Goal: Task Accomplishment & Management: Manage account settings

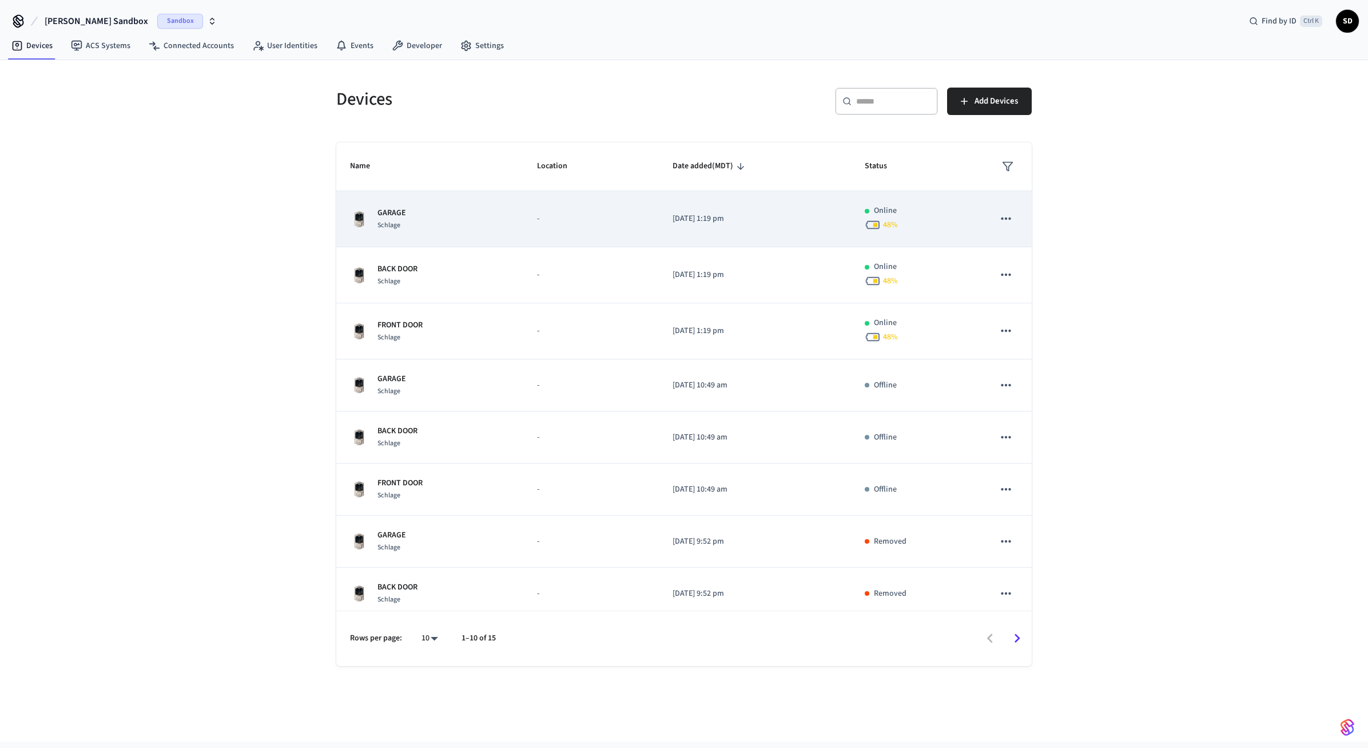
click at [551, 223] on p "-" at bounding box center [591, 219] width 108 height 12
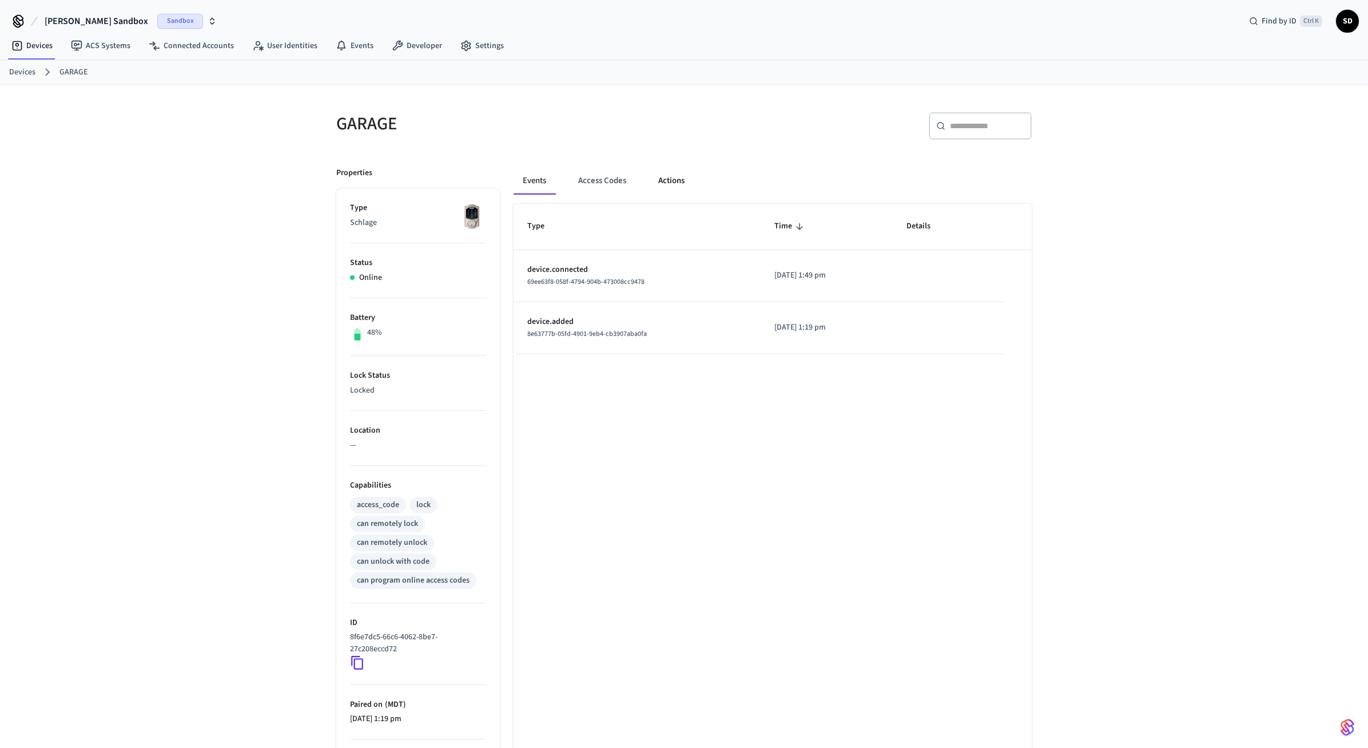
click at [674, 179] on button "Actions" at bounding box center [671, 180] width 45 height 27
click at [534, 180] on button "Events" at bounding box center [535, 180] width 42 height 27
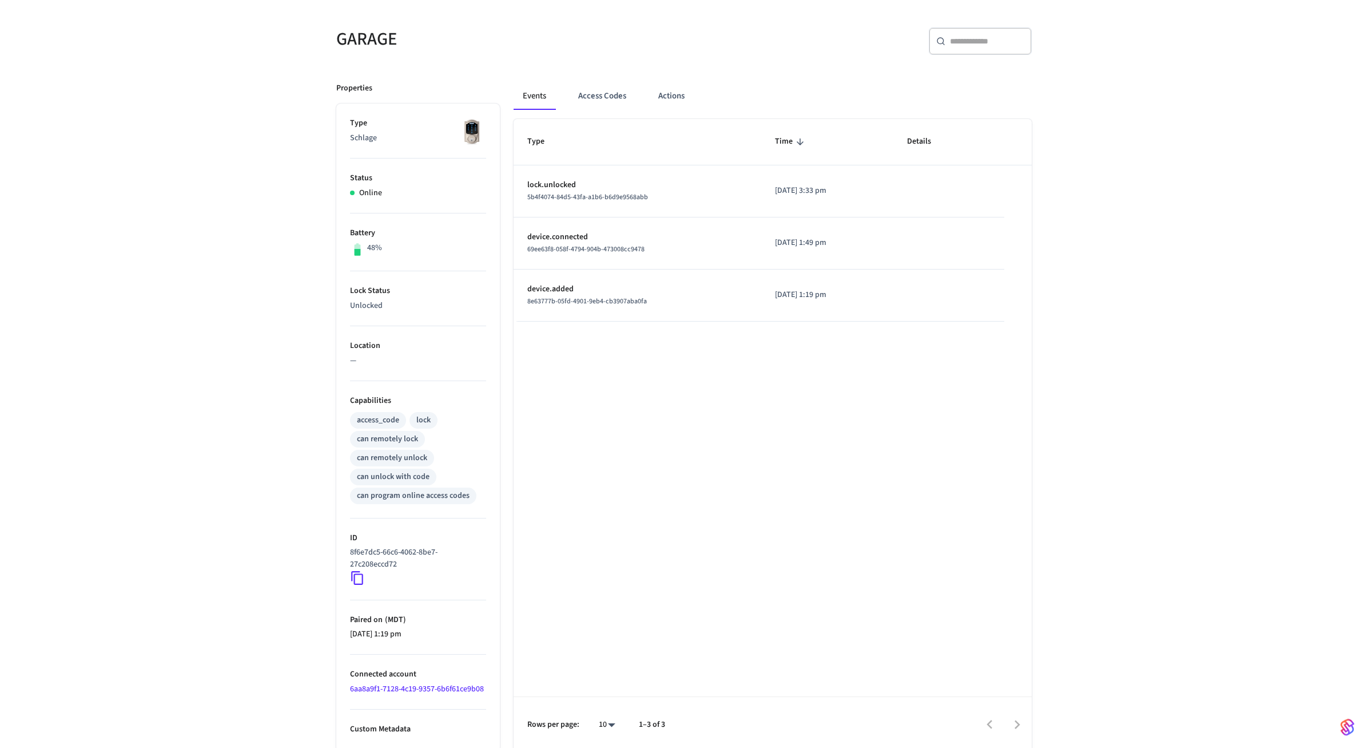
scroll to position [101, 0]
click at [682, 79] on button "Actions" at bounding box center [671, 91] width 45 height 27
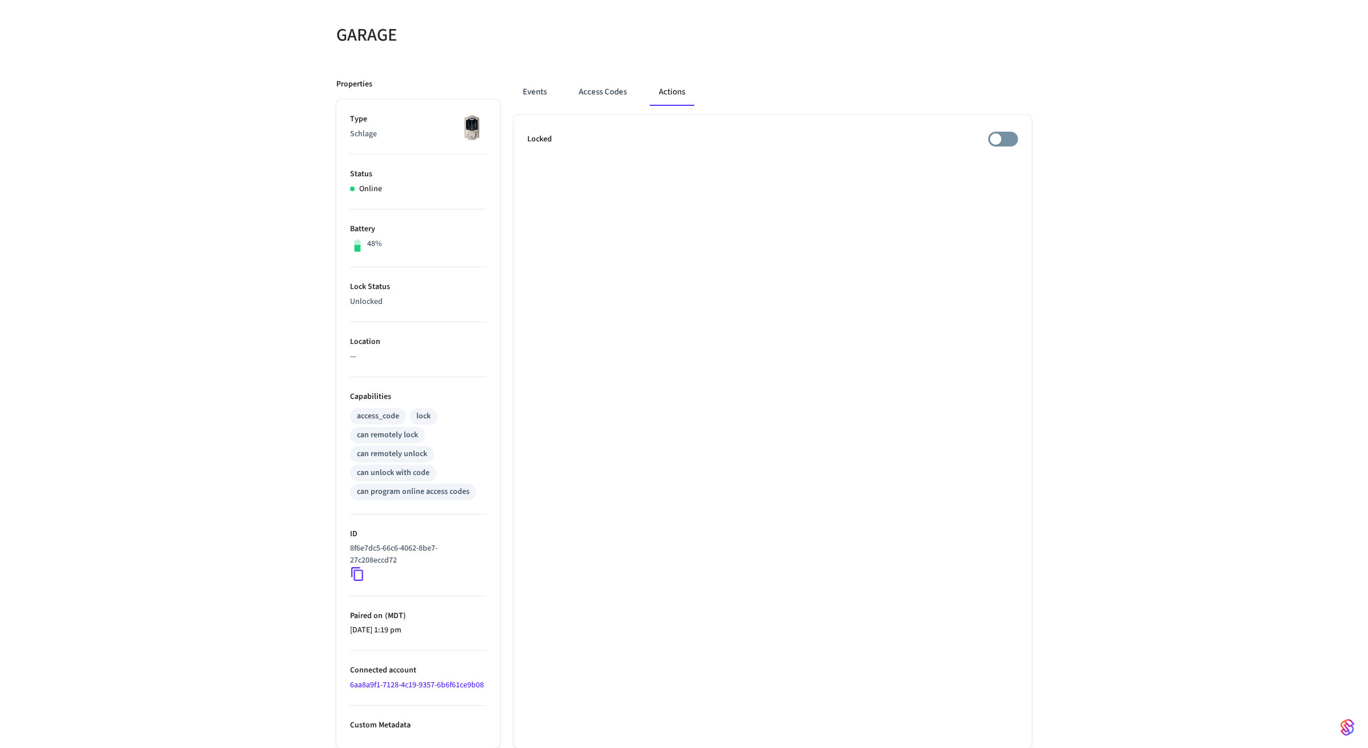
click at [789, 337] on ul "Locked" at bounding box center [773, 431] width 518 height 633
click at [644, 272] on ul "Locked" at bounding box center [773, 431] width 518 height 633
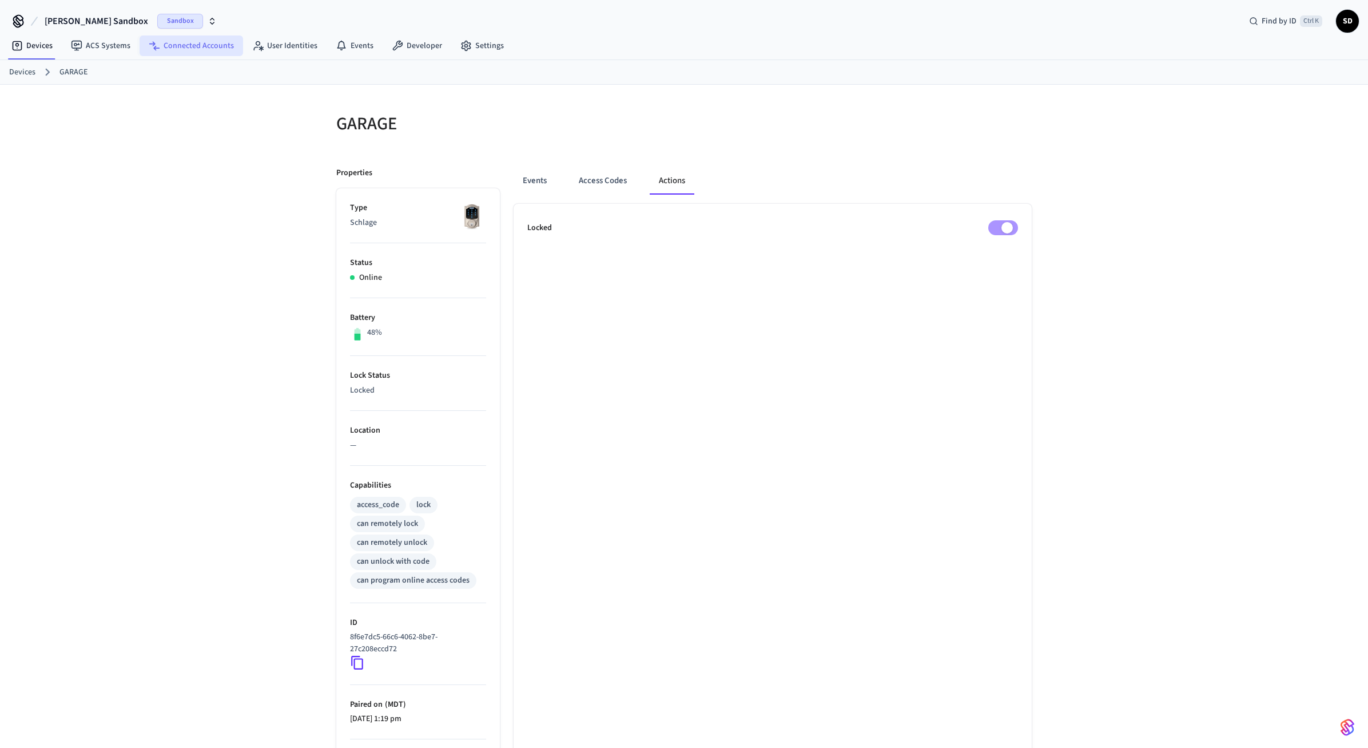
click at [181, 39] on link "Connected Accounts" at bounding box center [192, 45] width 104 height 21
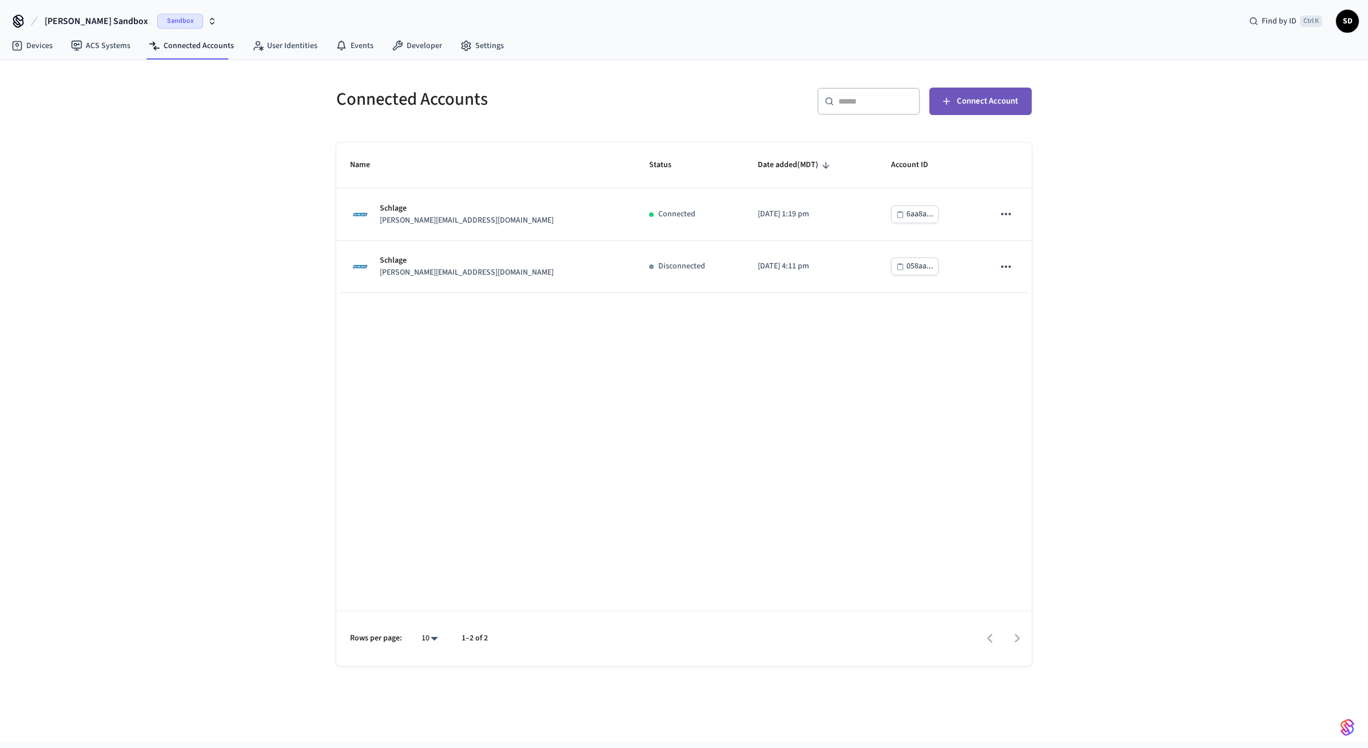
click at [959, 94] on span "Connect Account" at bounding box center [987, 101] width 61 height 15
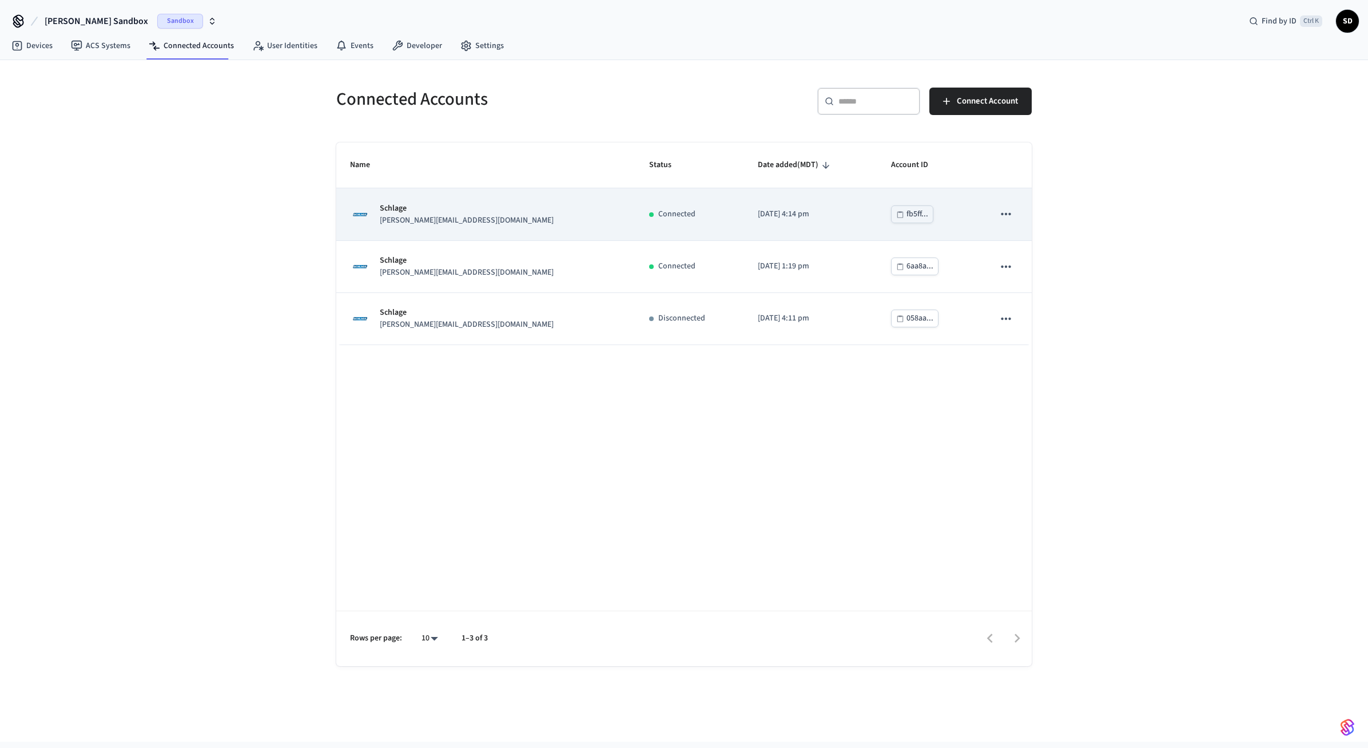
click at [1001, 213] on icon "sticky table" at bounding box center [1006, 214] width 15 height 15
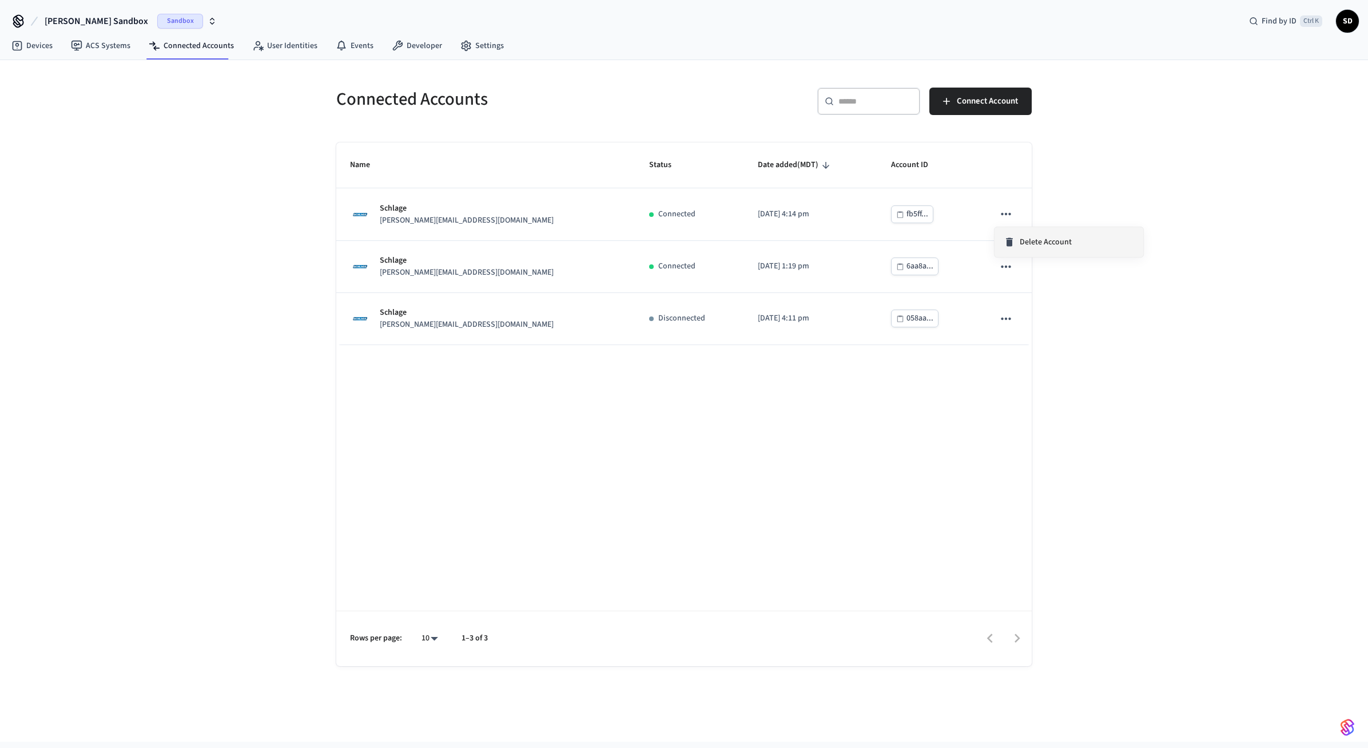
click at [1018, 244] on div "Delete Account" at bounding box center [1038, 241] width 68 height 11
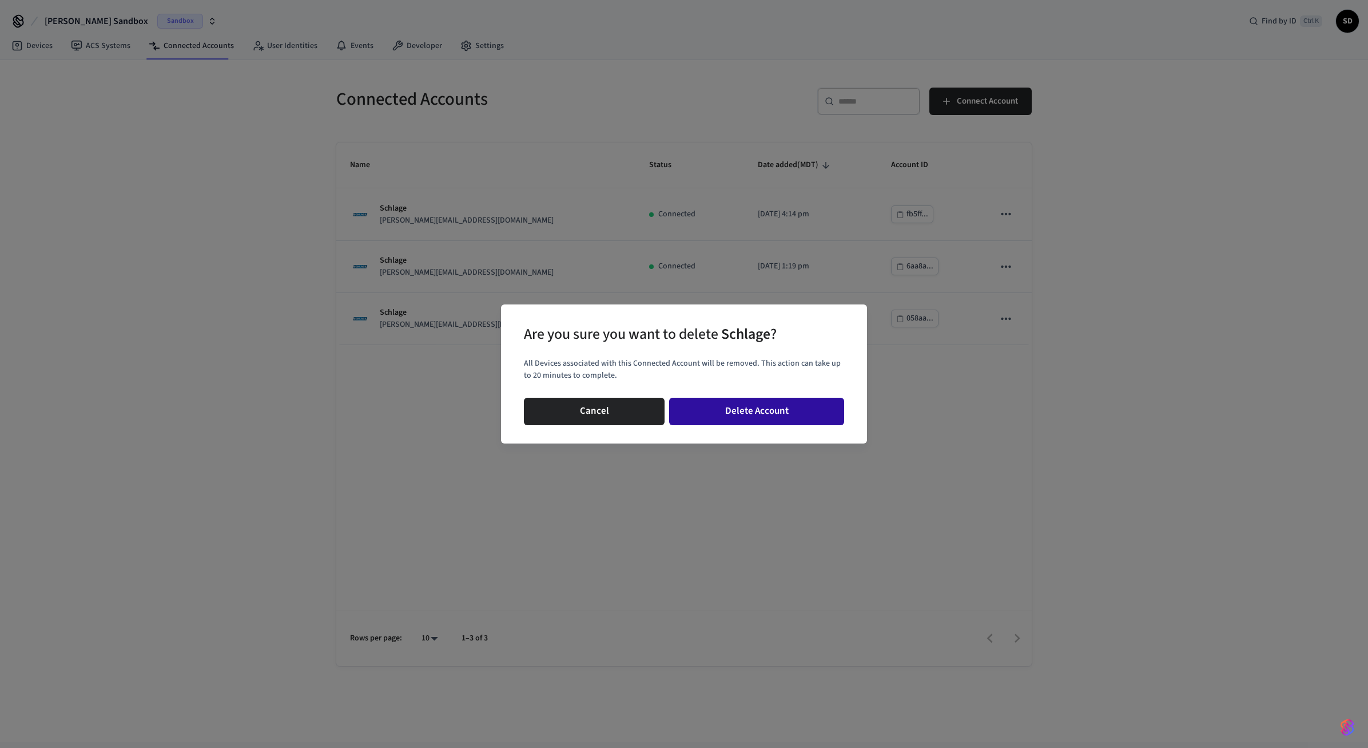
click at [730, 418] on button "Delete Account" at bounding box center [756, 411] width 175 height 27
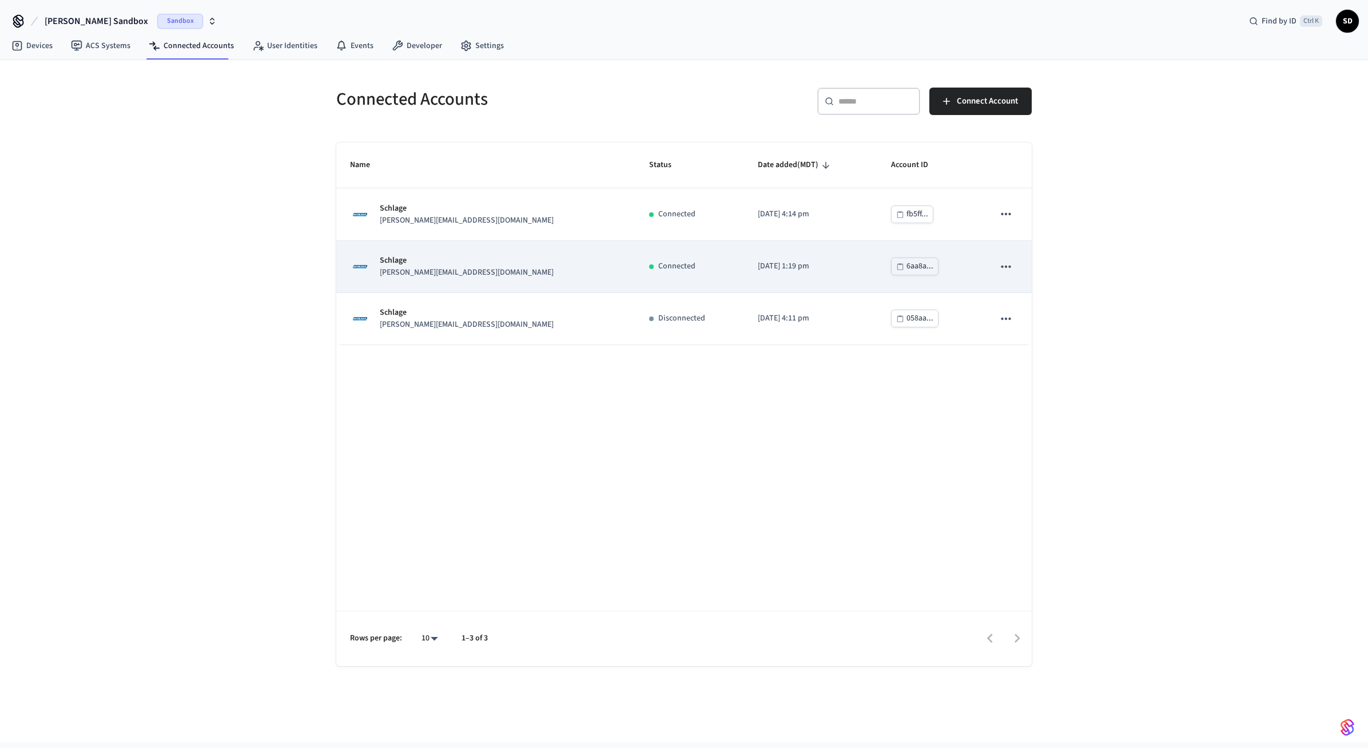
click at [1011, 266] on icon "sticky table" at bounding box center [1006, 266] width 10 height 2
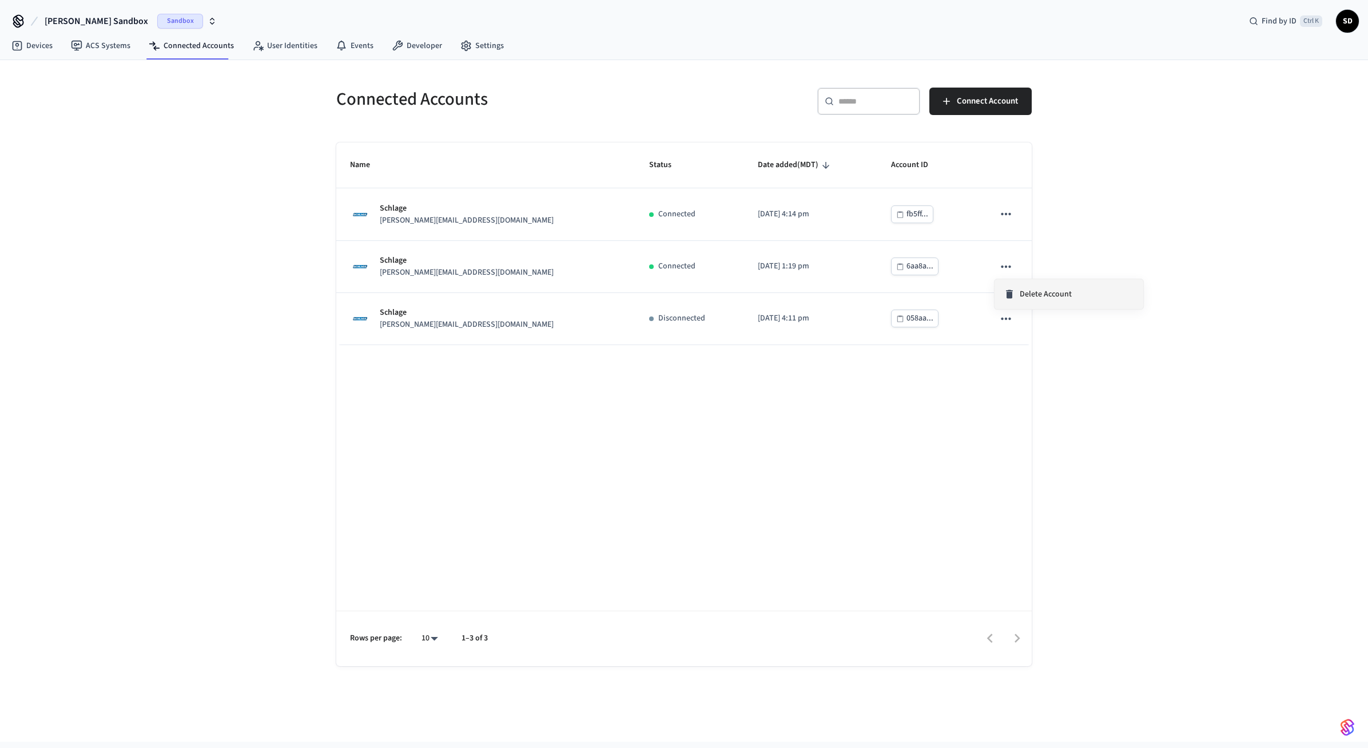
click at [1022, 289] on span "Delete Account" at bounding box center [1046, 293] width 52 height 11
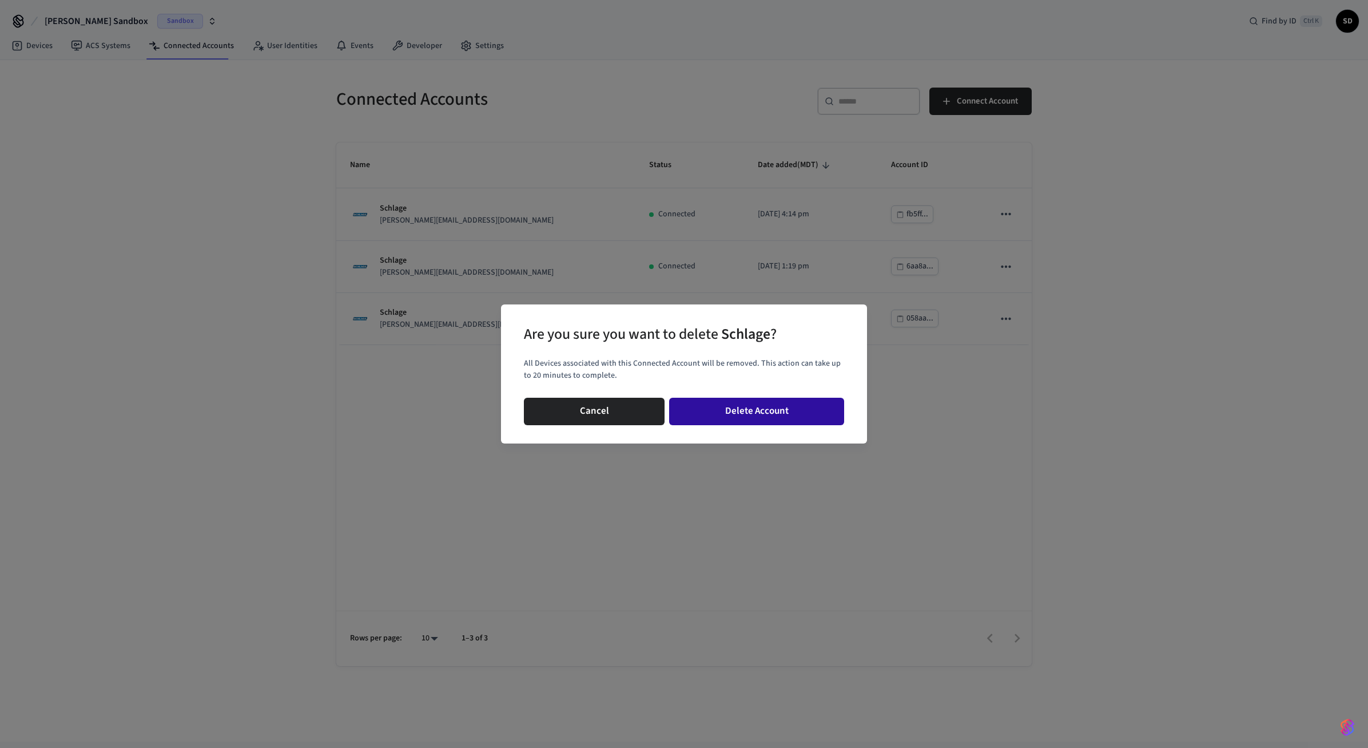
click at [815, 411] on button "Delete Account" at bounding box center [756, 411] width 175 height 27
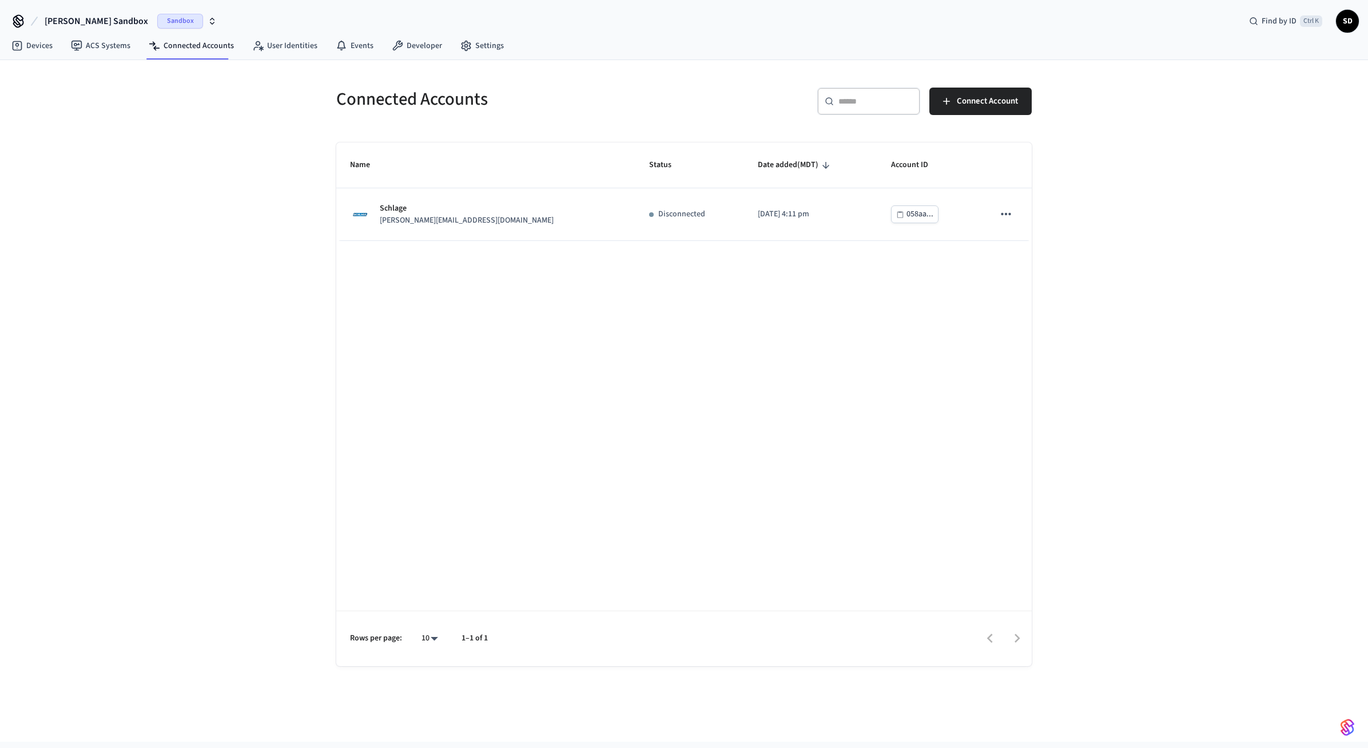
click at [698, 396] on div "Name Status Date added (MDT) Account ID Schlage jane@example.com Disconnected 2…" at bounding box center [684, 403] width 696 height 523
click at [972, 100] on span "Connect Account" at bounding box center [987, 101] width 61 height 15
click at [30, 49] on link "Devices" at bounding box center [31, 45] width 59 height 21
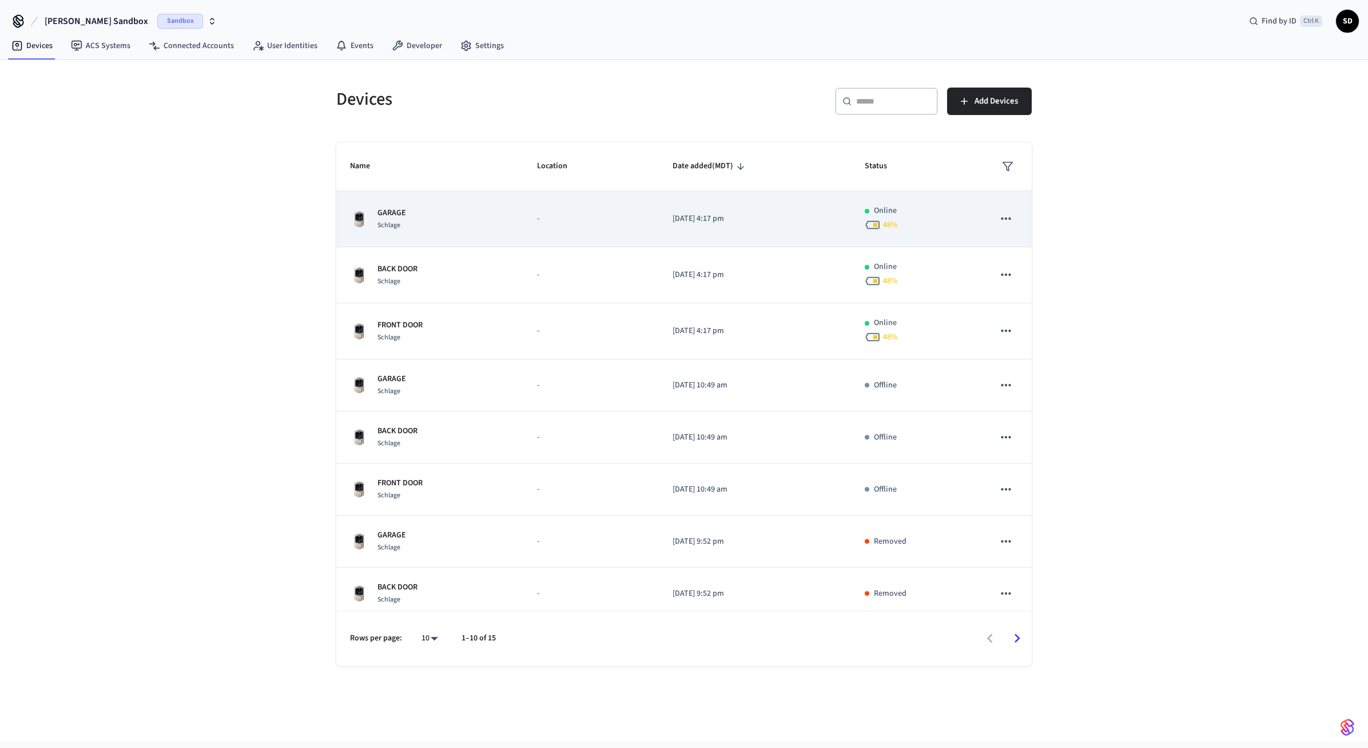
click at [499, 221] on div "GARAGE Schlage" at bounding box center [430, 219] width 160 height 24
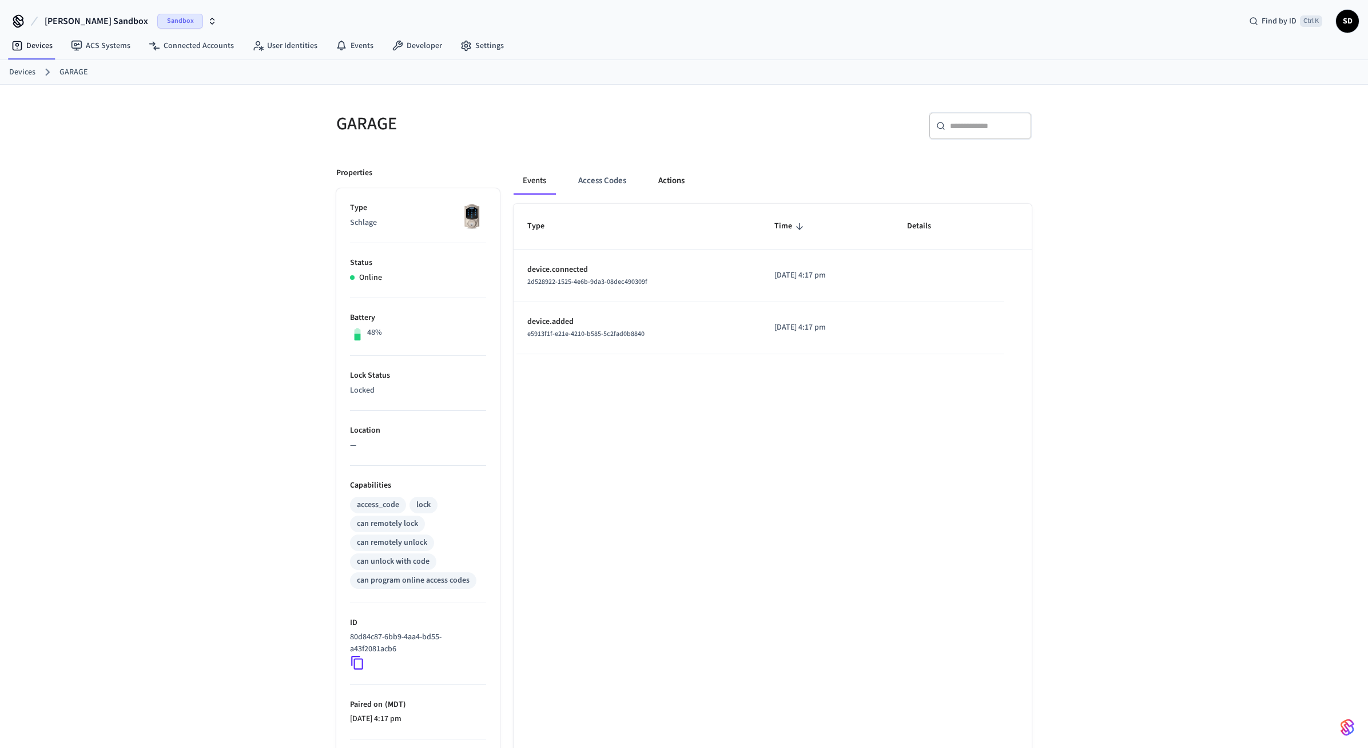
click at [669, 178] on button "Actions" at bounding box center [671, 180] width 45 height 27
click at [35, 48] on link "Devices" at bounding box center [31, 45] width 59 height 21
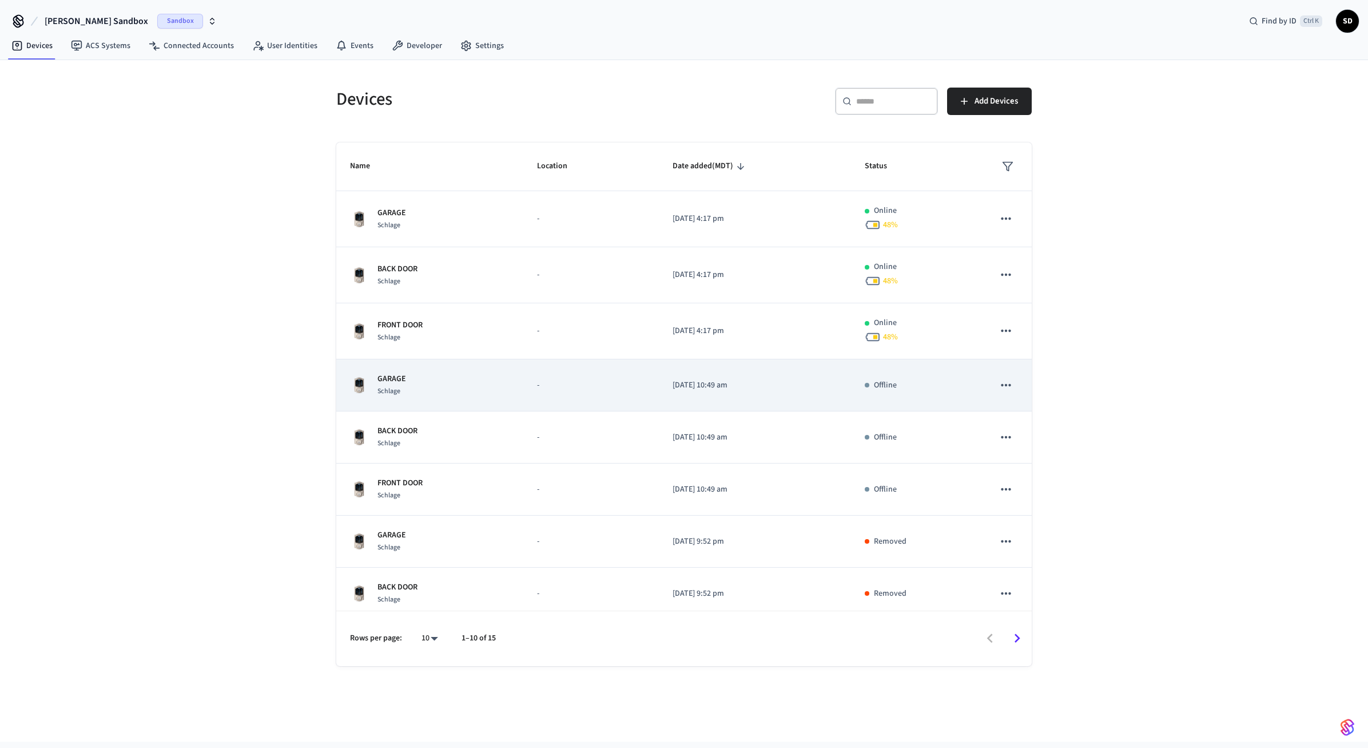
click at [510, 392] on td "GARAGE Schlage" at bounding box center [429, 385] width 187 height 52
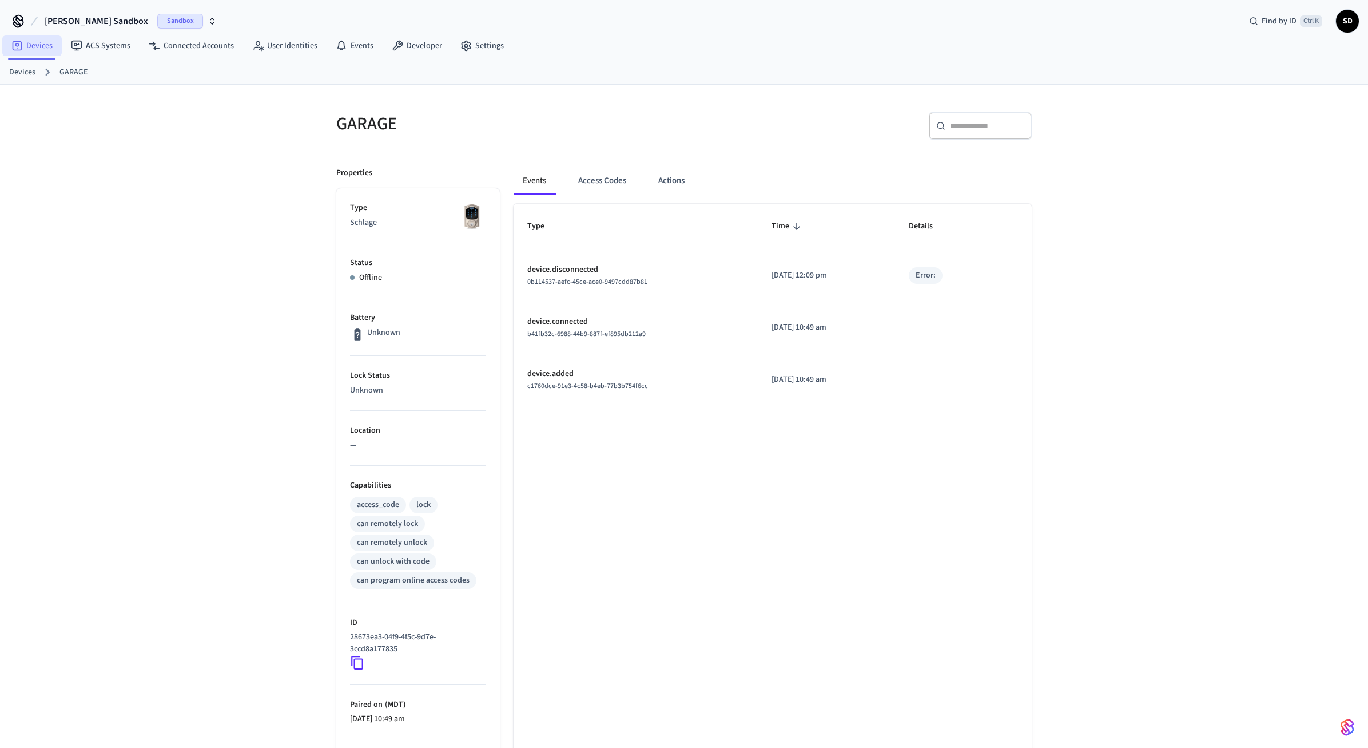
click at [46, 45] on link "Devices" at bounding box center [31, 45] width 59 height 21
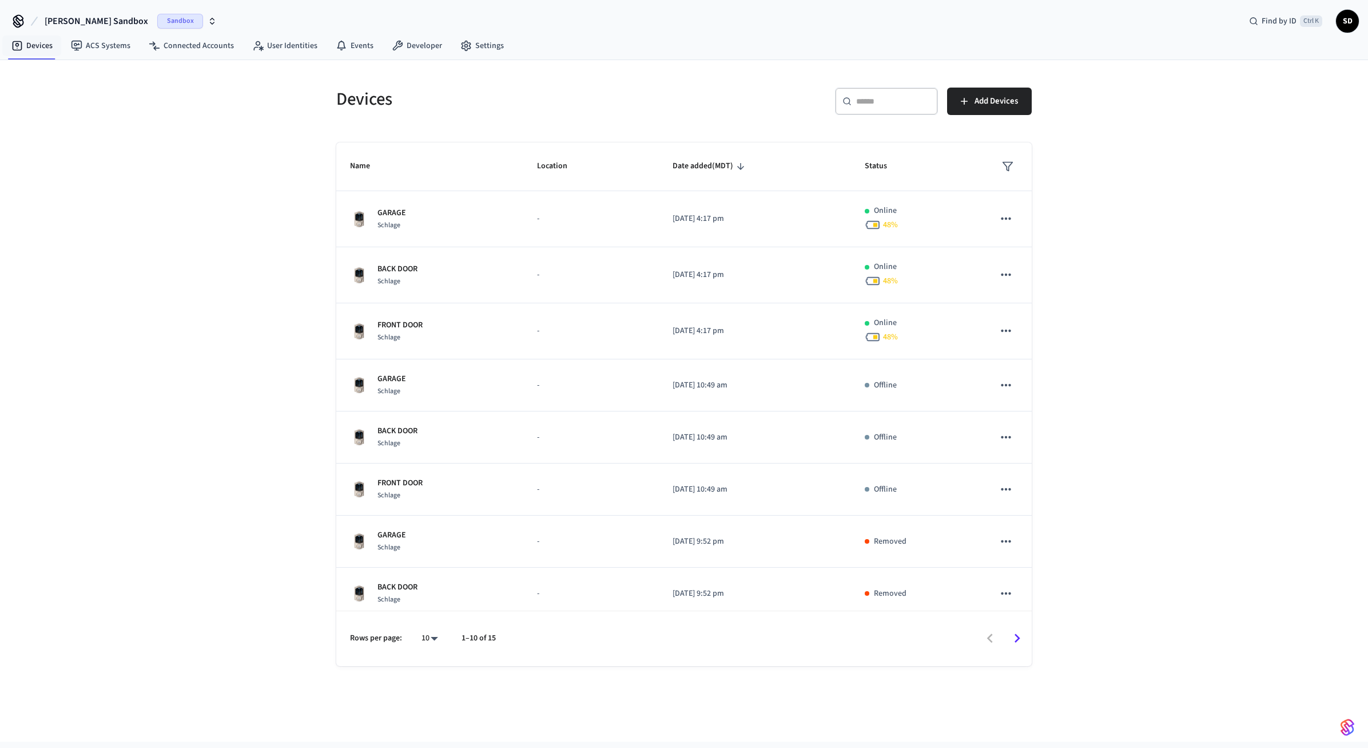
click at [1180, 199] on div "Devices ​ ​ Add Devices Name Location Date added (MDT) Status GARAGE Schlage - …" at bounding box center [684, 400] width 1368 height 681
click at [191, 46] on link "Connected Accounts" at bounding box center [192, 45] width 104 height 21
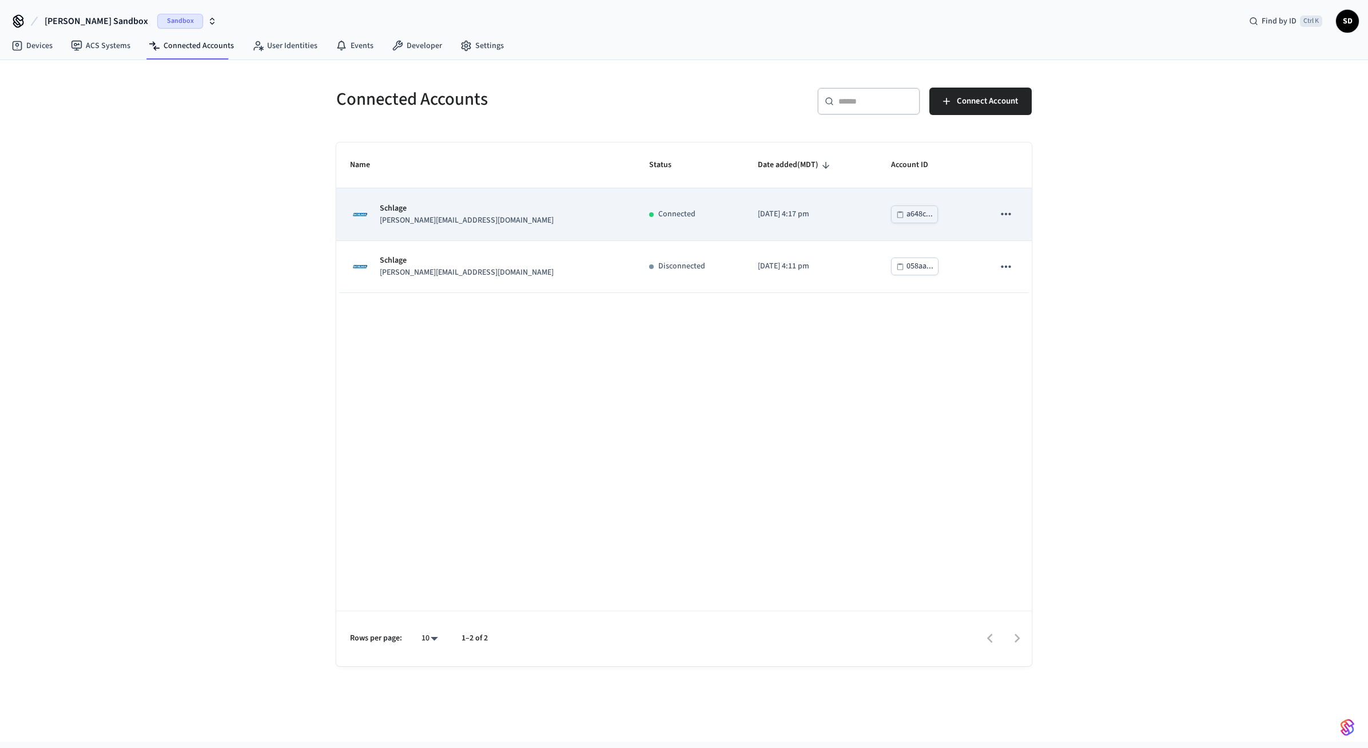
click at [758, 220] on p "2025/09/12 at 4:17 pm" at bounding box center [811, 214] width 106 height 12
click at [1008, 216] on icon "sticky table" at bounding box center [1006, 214] width 15 height 15
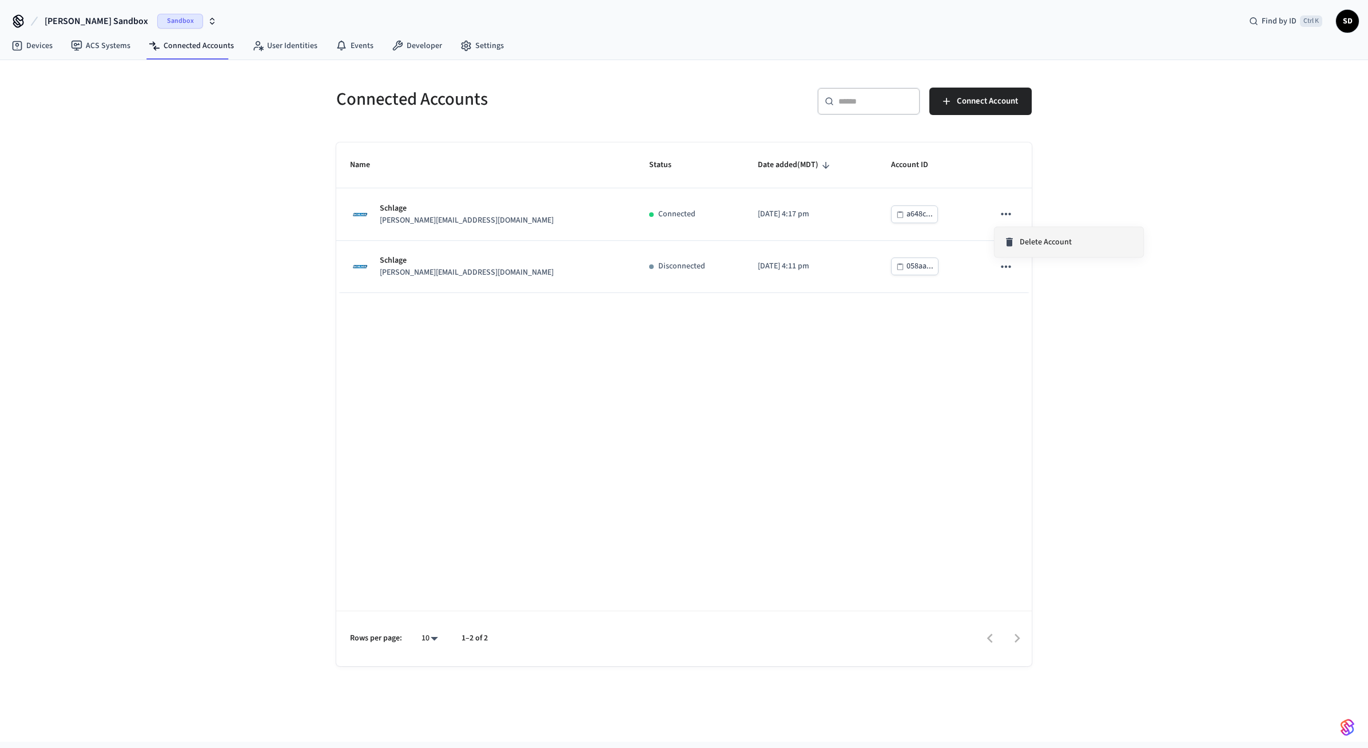
click at [1037, 240] on span "Delete Account" at bounding box center [1046, 241] width 52 height 11
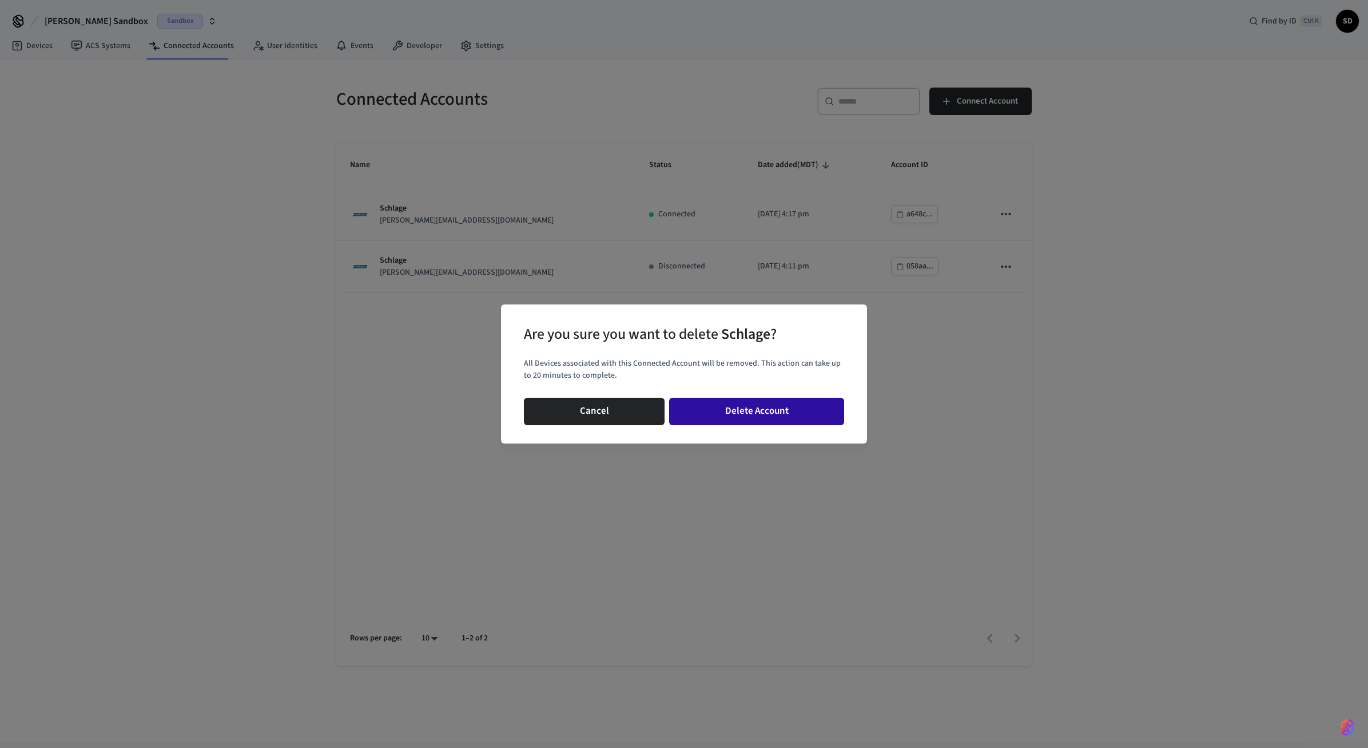
click at [754, 409] on button "Delete Account" at bounding box center [756, 411] width 175 height 27
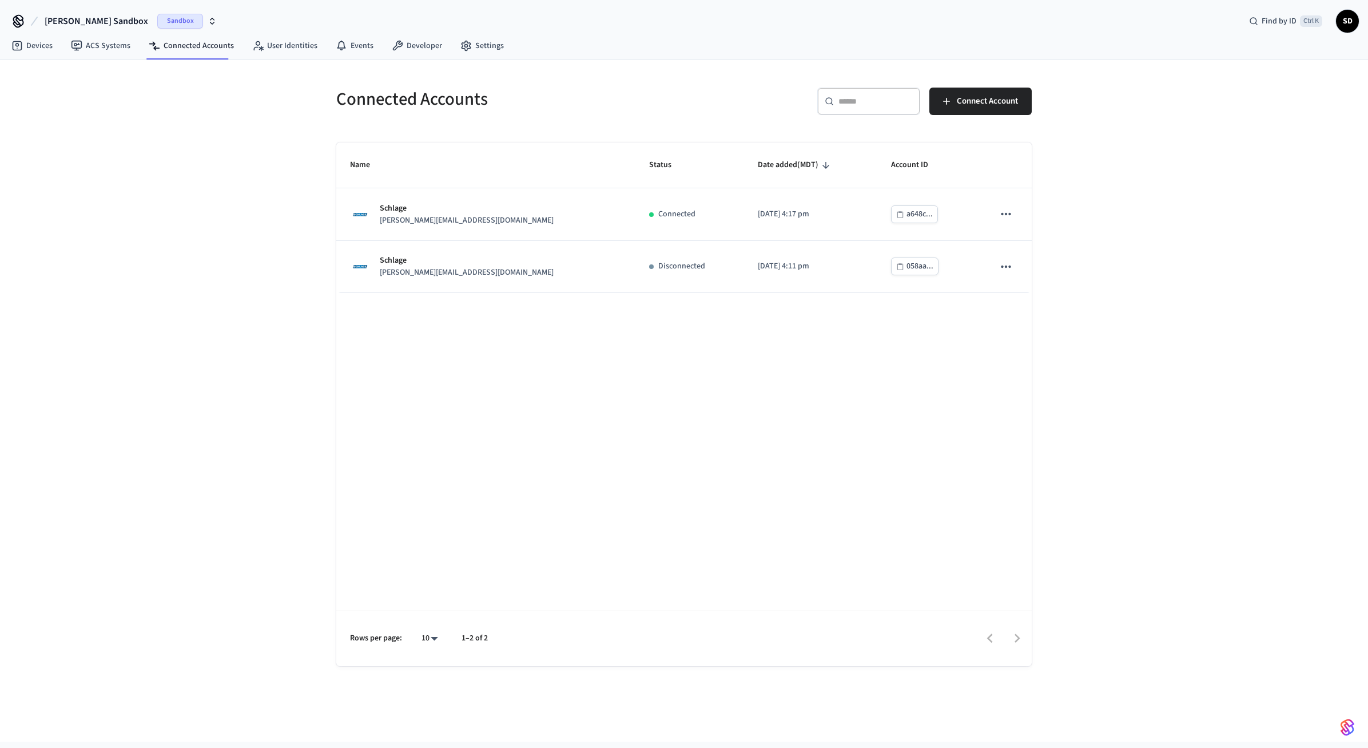
drag, startPoint x: 676, startPoint y: 399, endPoint x: 681, endPoint y: 395, distance: 6.9
click at [678, 399] on div "Name Status Date added (MDT) Account ID Schlage sam@example.com Connected 2025/…" at bounding box center [684, 403] width 696 height 523
click at [1110, 167] on div "Connected Accounts ​ ​ Connect Account Name Status Date added (MDT) Account ID …" at bounding box center [684, 400] width 1368 height 681
click at [994, 104] on span "Connect Account" at bounding box center [987, 101] width 61 height 15
click at [35, 52] on link "Devices" at bounding box center [31, 45] width 59 height 21
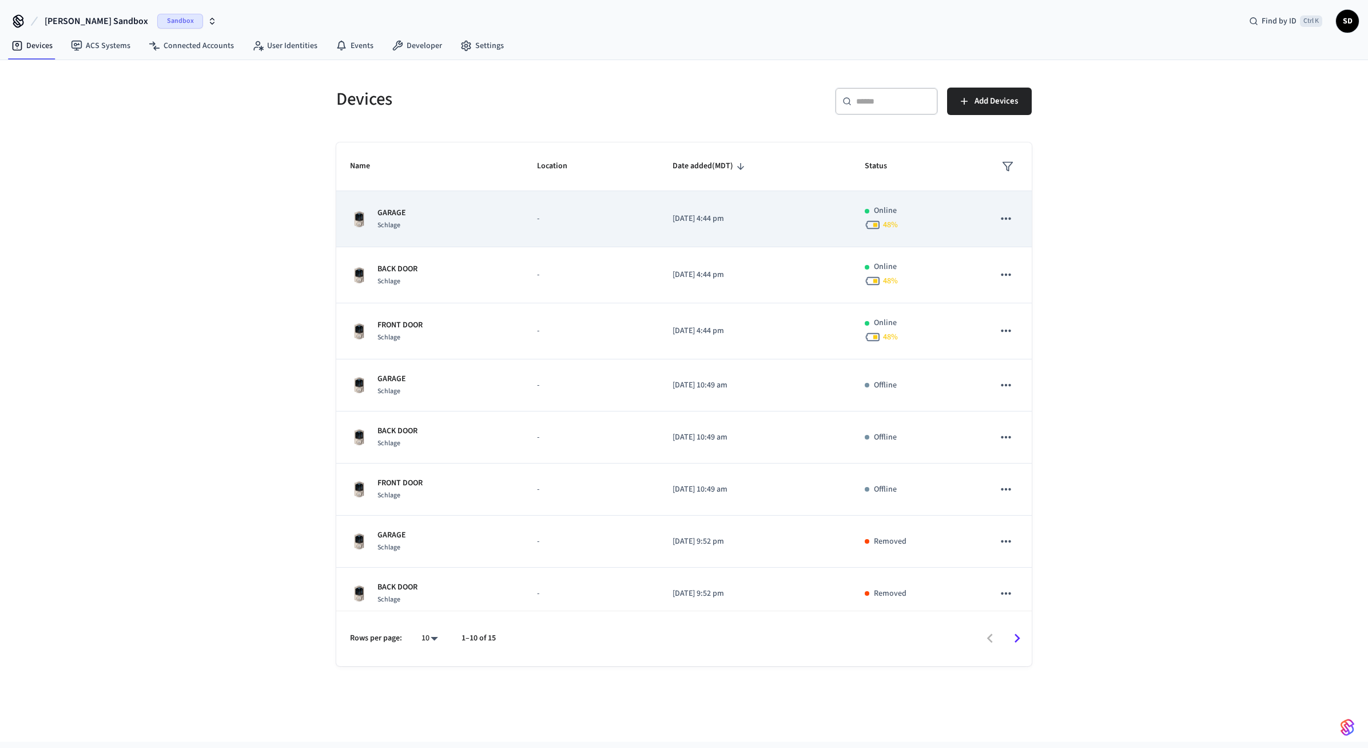
click at [498, 212] on div "GARAGE Schlage" at bounding box center [430, 219] width 160 height 24
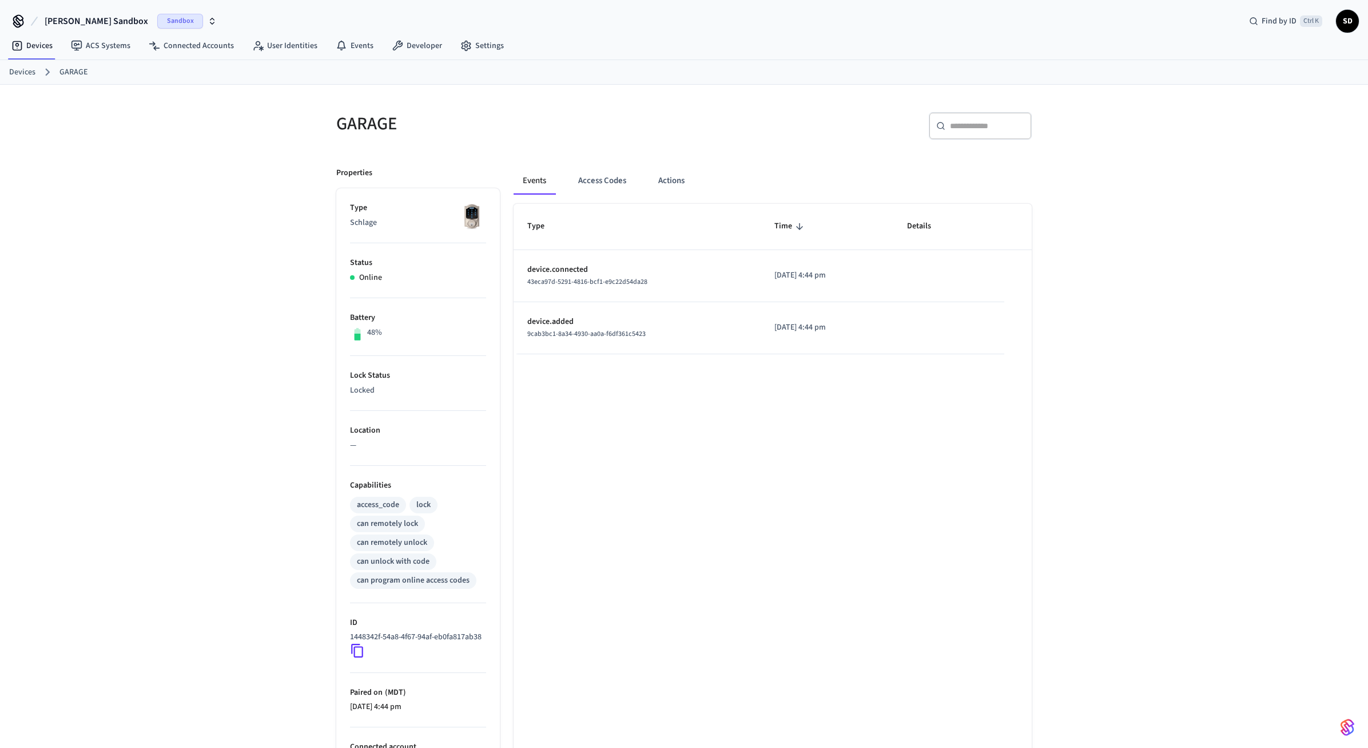
click at [676, 166] on div "Events Access Codes Actions Type Time Details device.connected 43eca97d-5291-48…" at bounding box center [766, 494] width 532 height 683
click at [675, 174] on button "Actions" at bounding box center [671, 180] width 45 height 27
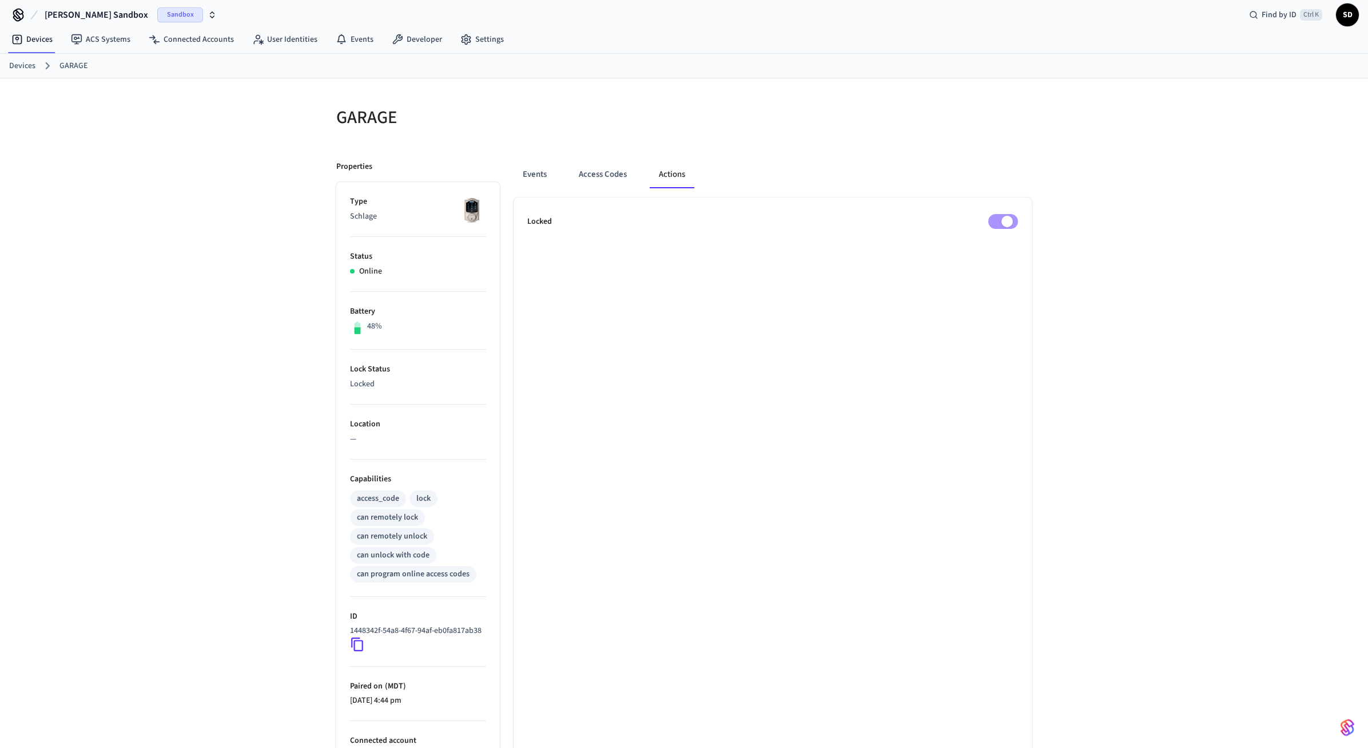
scroll to position [101, 0]
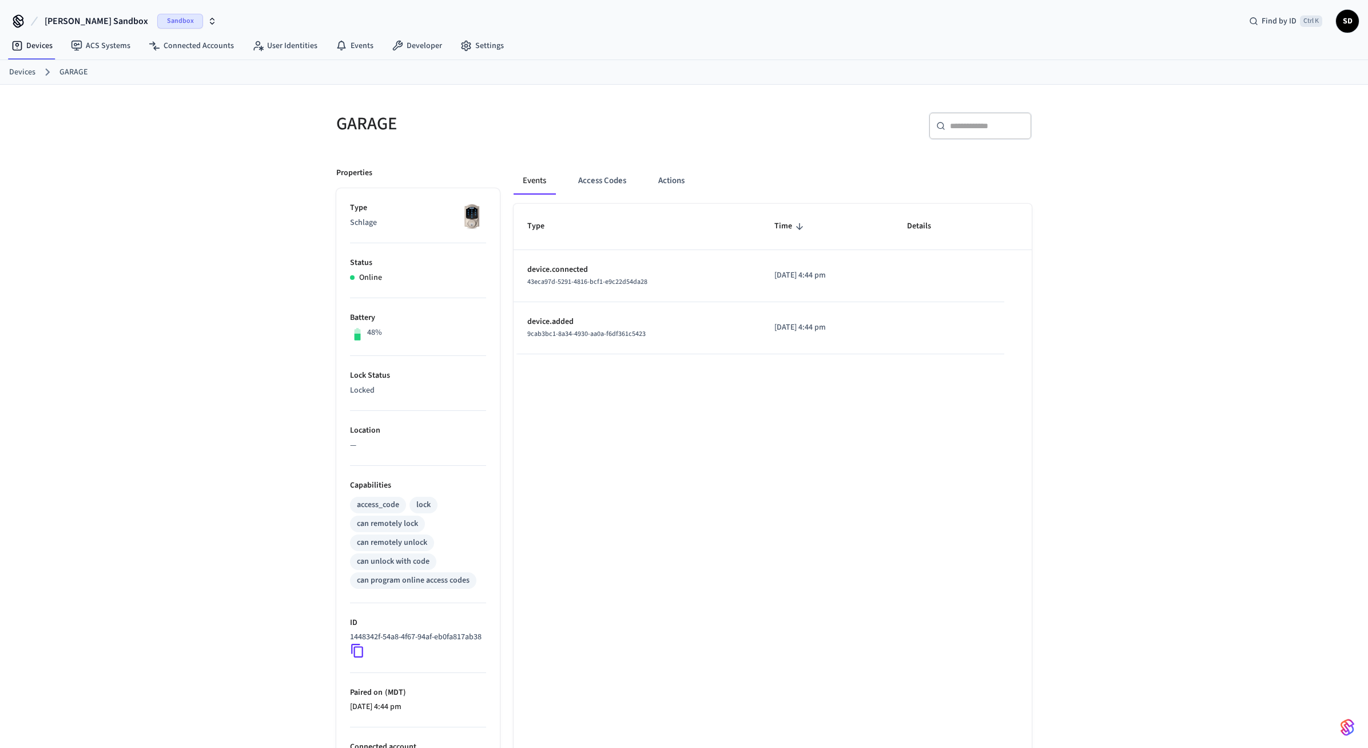
scroll to position [101, 0]
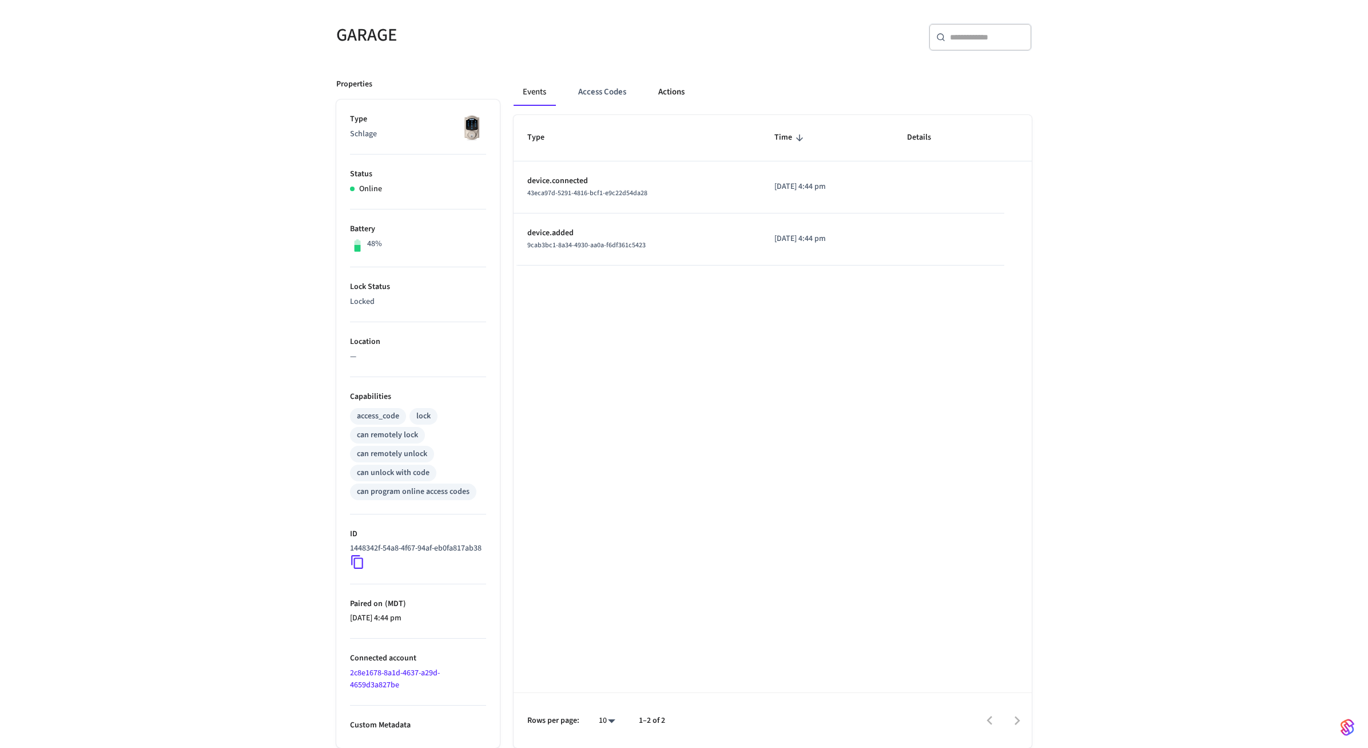
click at [669, 78] on button "Actions" at bounding box center [671, 91] width 45 height 27
click at [1117, 133] on div "GARAGE Properties Type Schlage Status Online Battery 48% Lock Status Locked Loc…" at bounding box center [684, 372] width 1368 height 752
